Goal: Find specific page/section: Find specific page/section

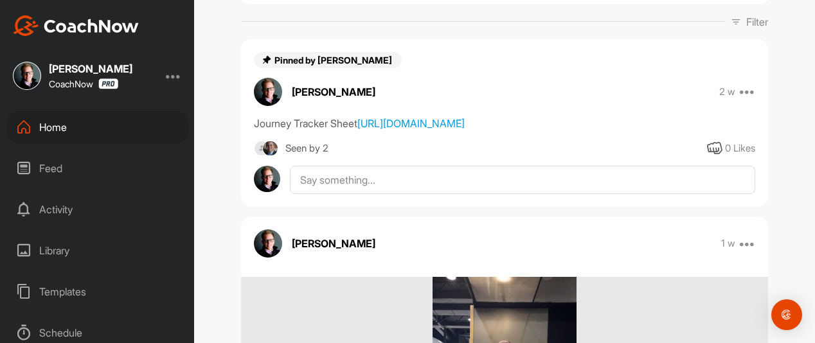
click at [100, 126] on div "Home" at bounding box center [97, 127] width 181 height 32
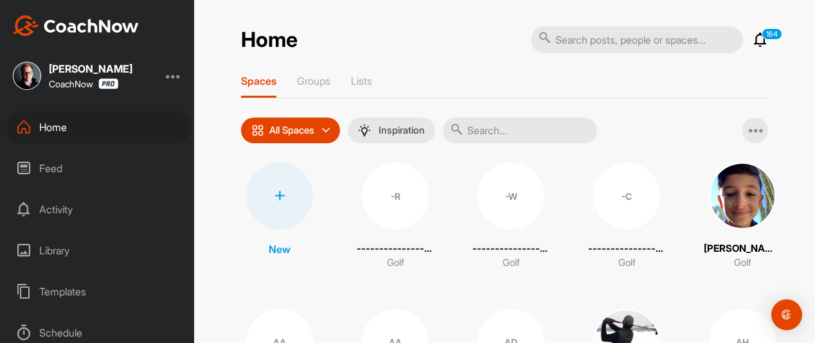
click at [508, 134] on input "text" at bounding box center [520, 131] width 154 height 26
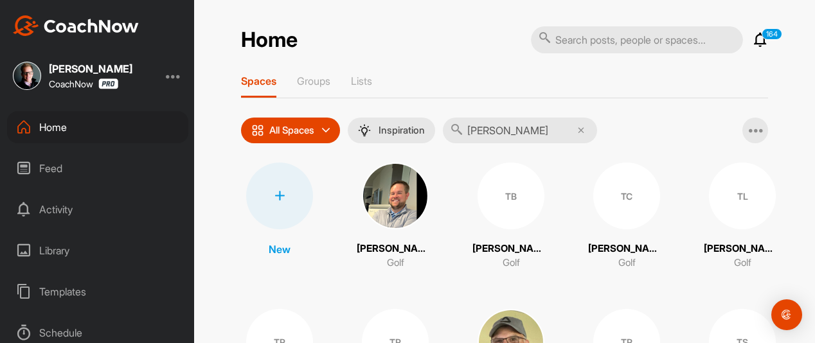
type input "[PERSON_NAME]"
click at [733, 199] on div "TL" at bounding box center [742, 196] width 67 height 67
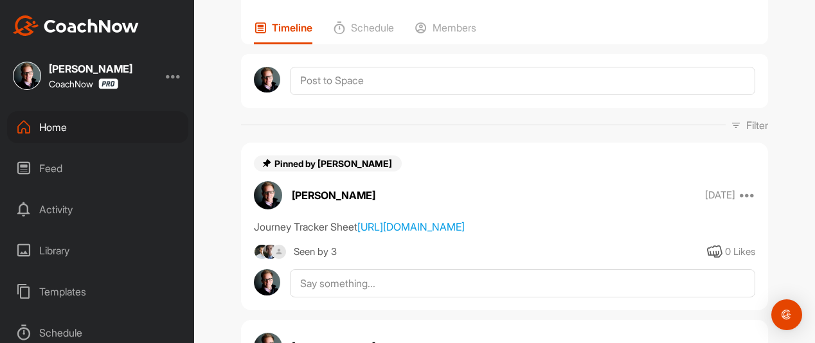
scroll to position [129, 0]
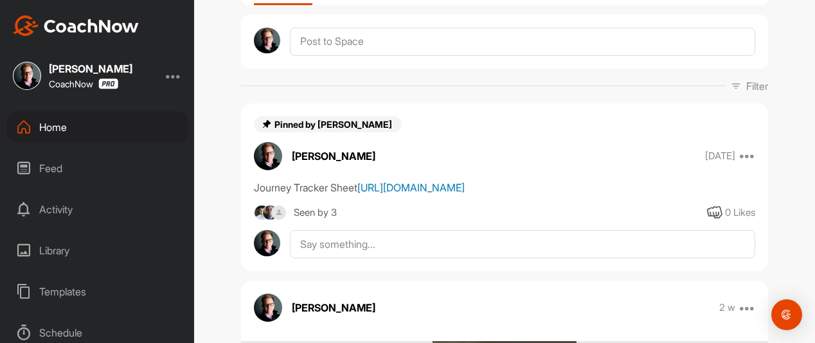
click at [465, 194] on link "[URL][DOMAIN_NAME]" at bounding box center [410, 187] width 107 height 13
